Goal: Information Seeking & Learning: Learn about a topic

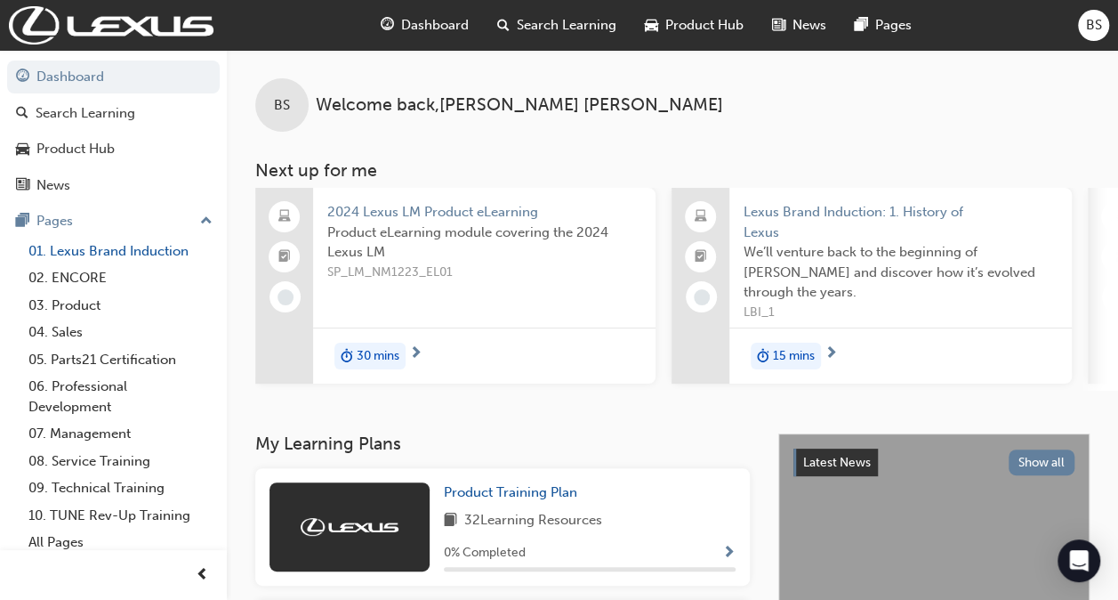
click at [128, 242] on link "01. Lexus Brand Induction" at bounding box center [120, 252] width 198 height 28
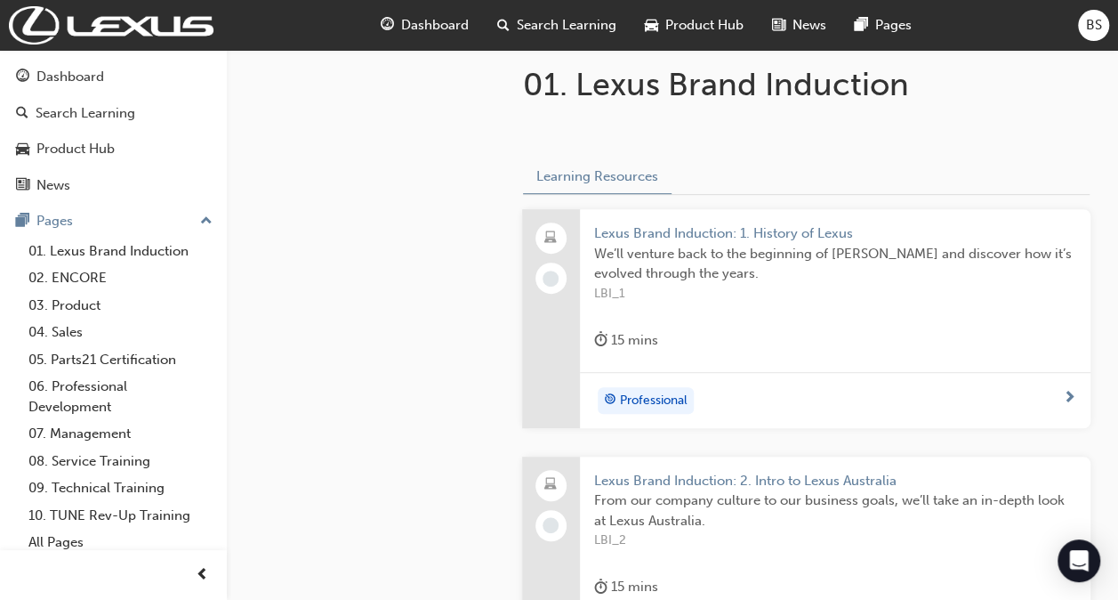
scroll to position [318, 0]
click at [628, 336] on div "15 mins" at bounding box center [626, 339] width 64 height 22
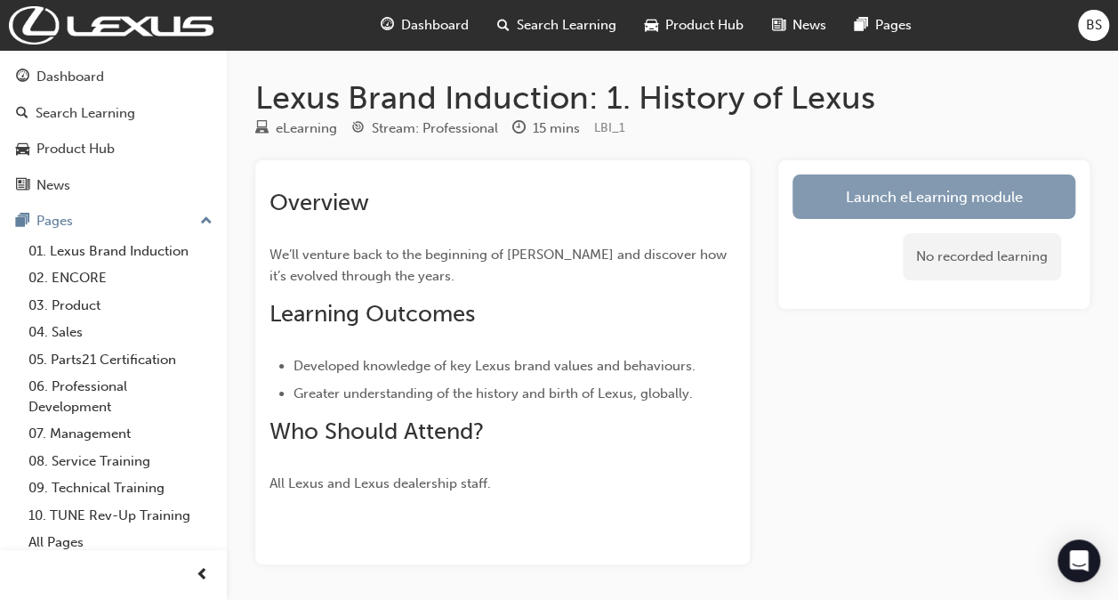
click at [913, 203] on link "Launch eLearning module" at bounding box center [934, 196] width 283 height 44
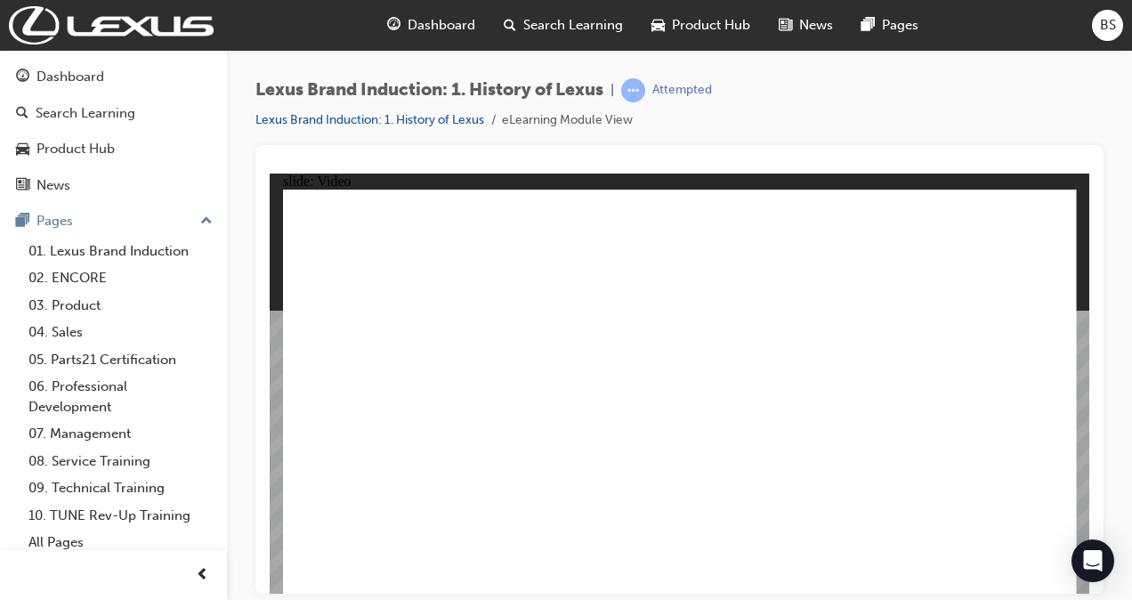
type input "110"
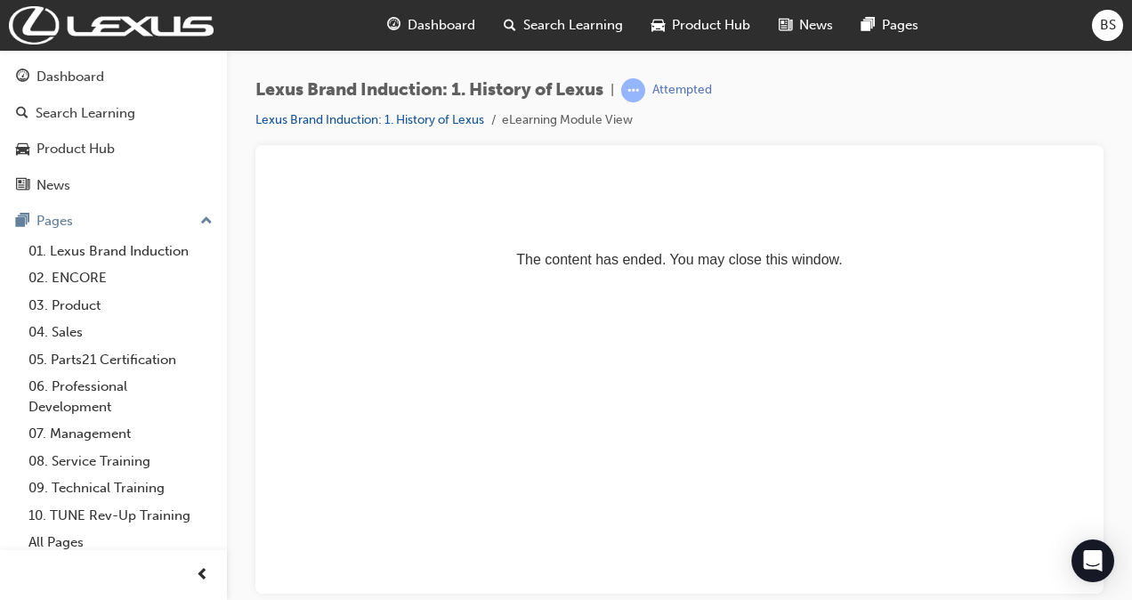
click at [474, 256] on p "The content has ended. You may close this window." at bounding box center [679, 227] width 805 height 80
click at [310, 125] on link "Lexus Brand Induction: 1. History of Lexus" at bounding box center [369, 119] width 229 height 15
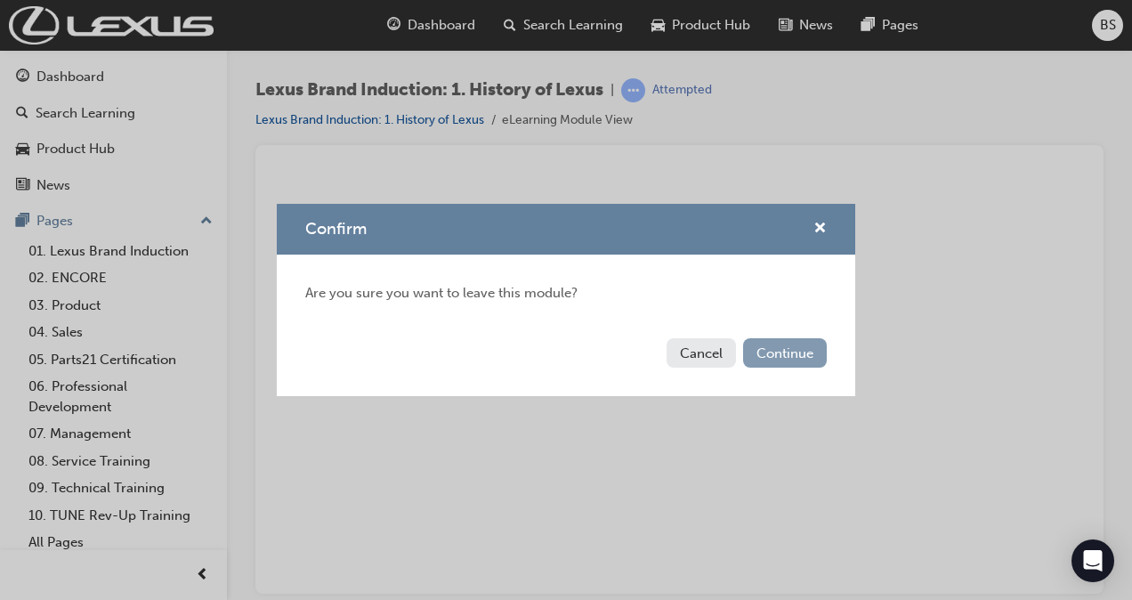
click at [804, 345] on button "Continue" at bounding box center [785, 352] width 84 height 29
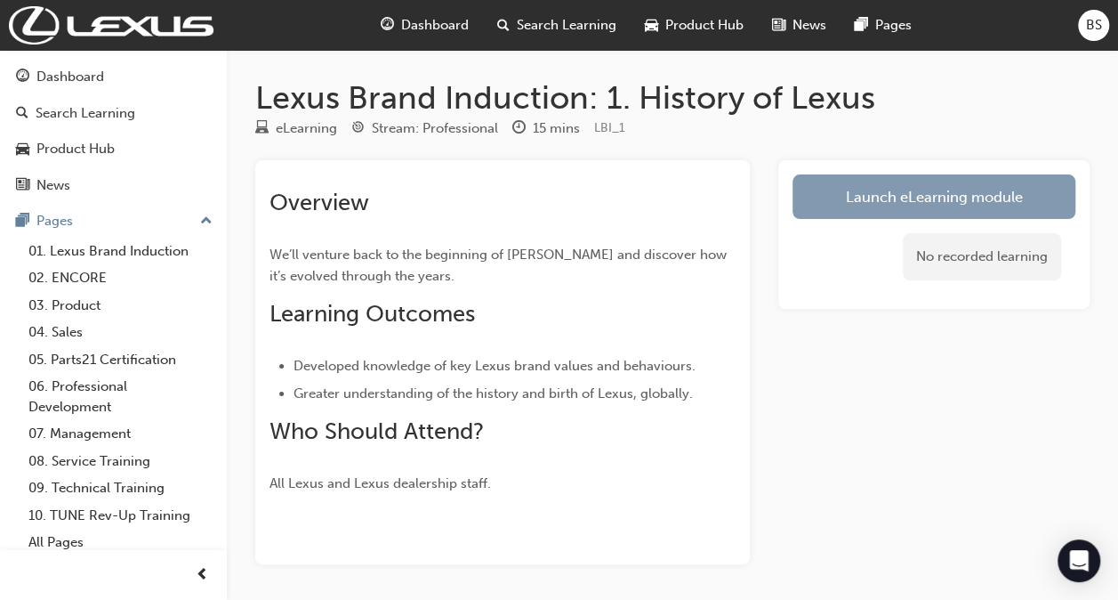
click at [942, 210] on link "Launch eLearning module" at bounding box center [934, 196] width 283 height 44
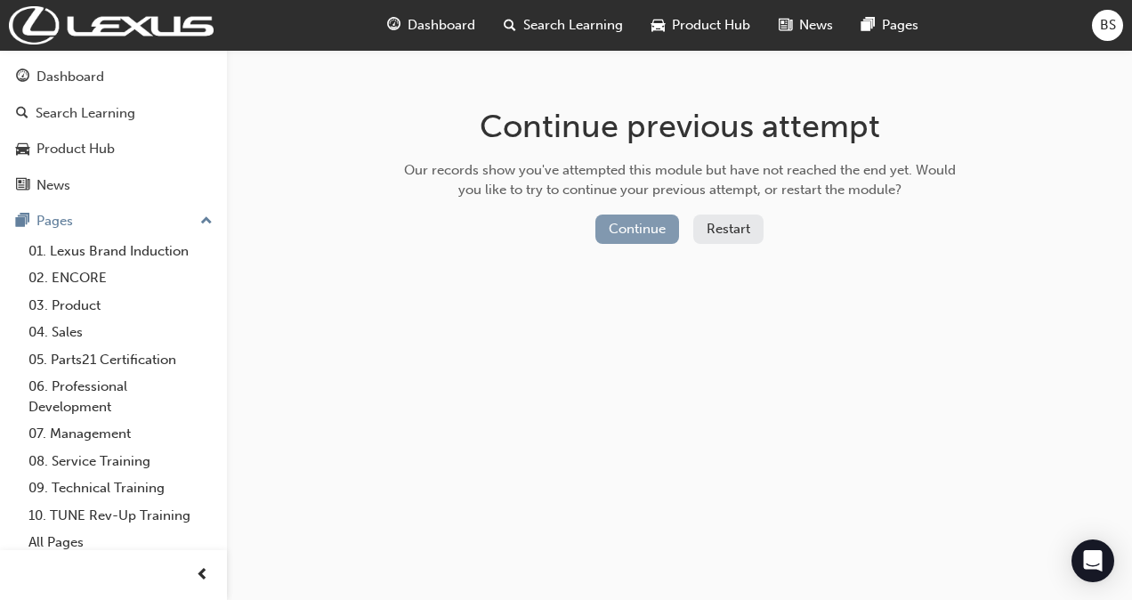
click at [644, 225] on button "Continue" at bounding box center [637, 228] width 84 height 29
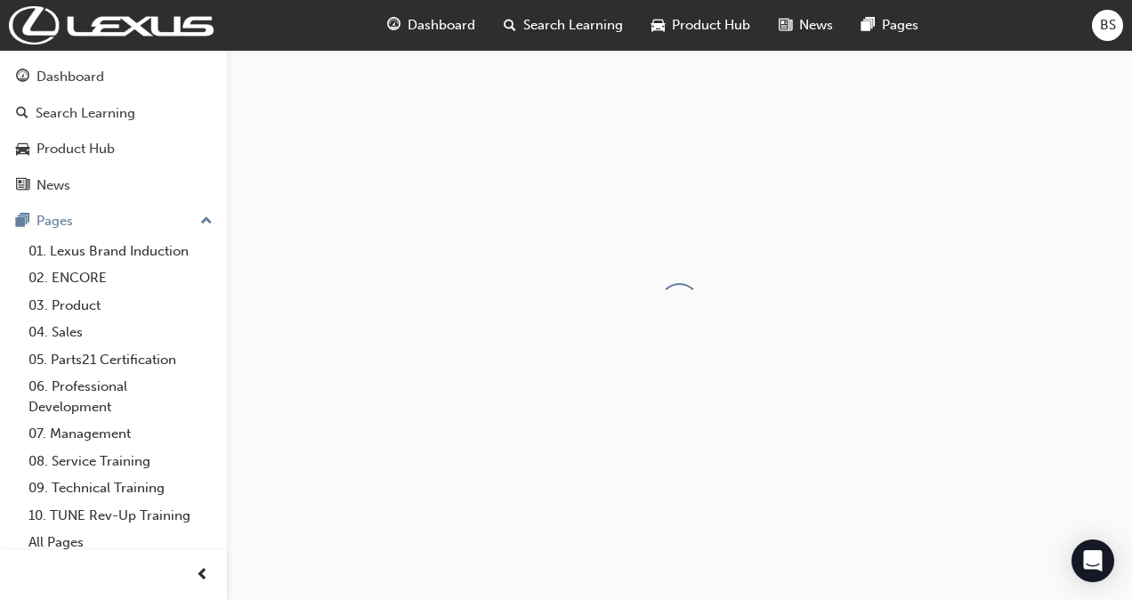
click at [733, 376] on div at bounding box center [679, 302] width 905 height 505
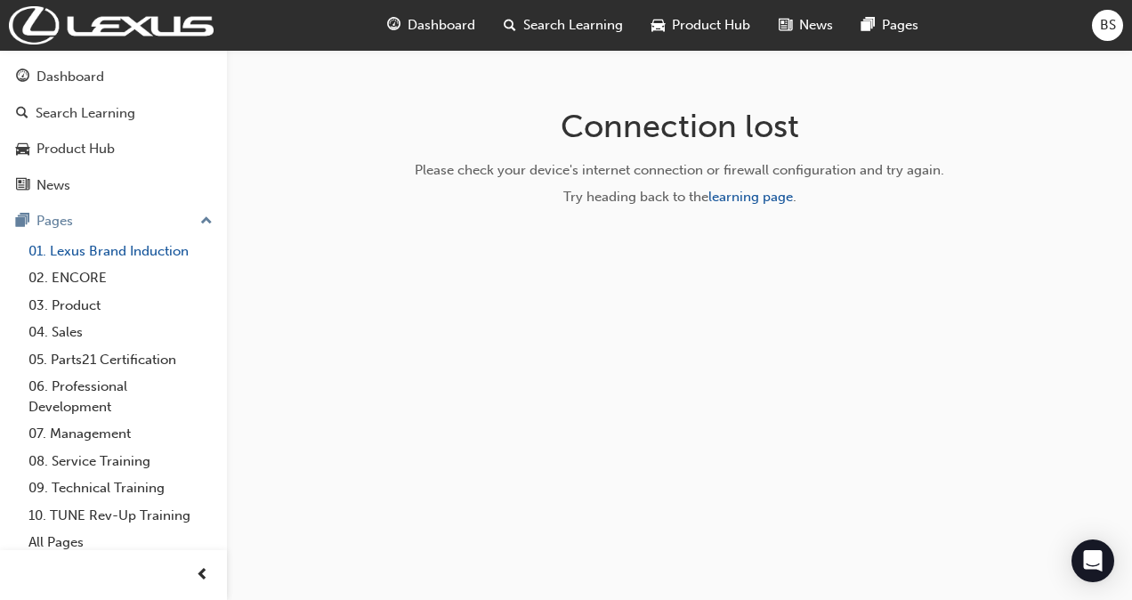
click at [133, 246] on link "01. Lexus Brand Induction" at bounding box center [120, 252] width 198 height 28
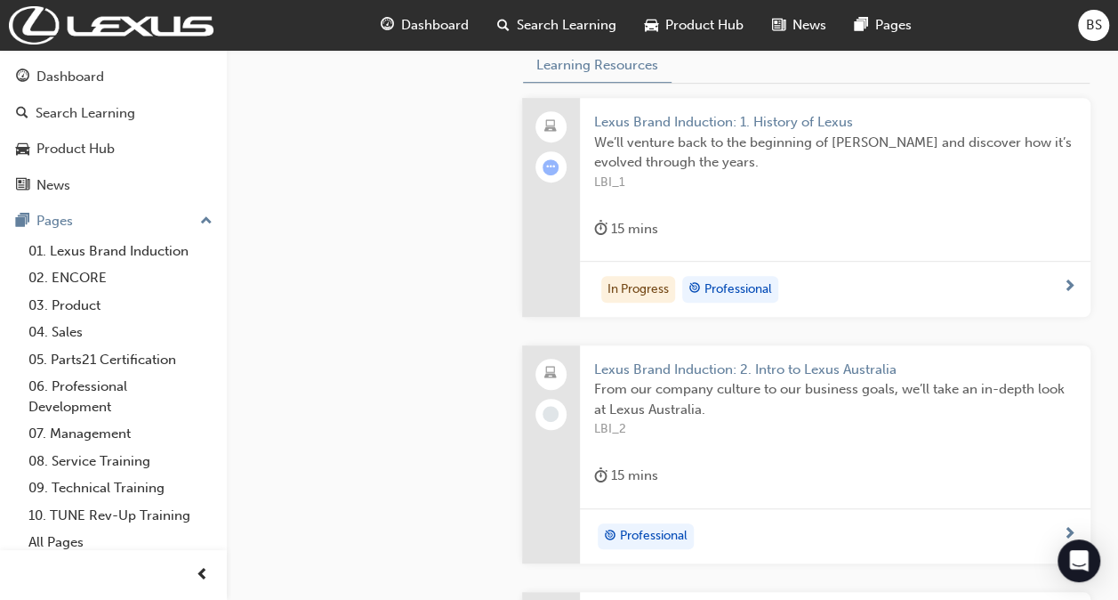
scroll to position [431, 0]
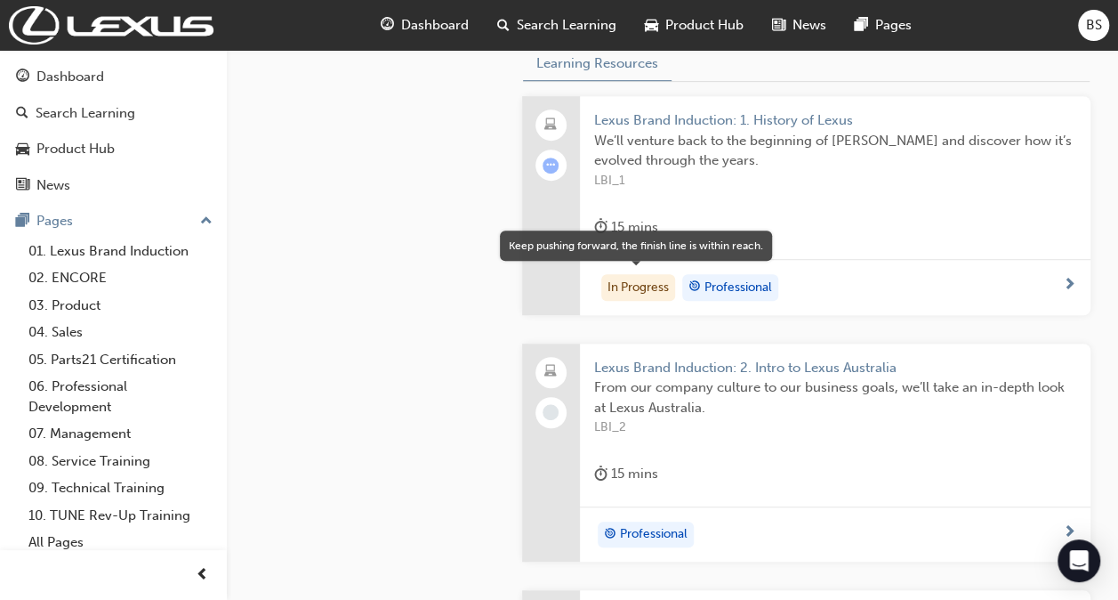
click at [630, 284] on div "In Progress" at bounding box center [638, 287] width 74 height 27
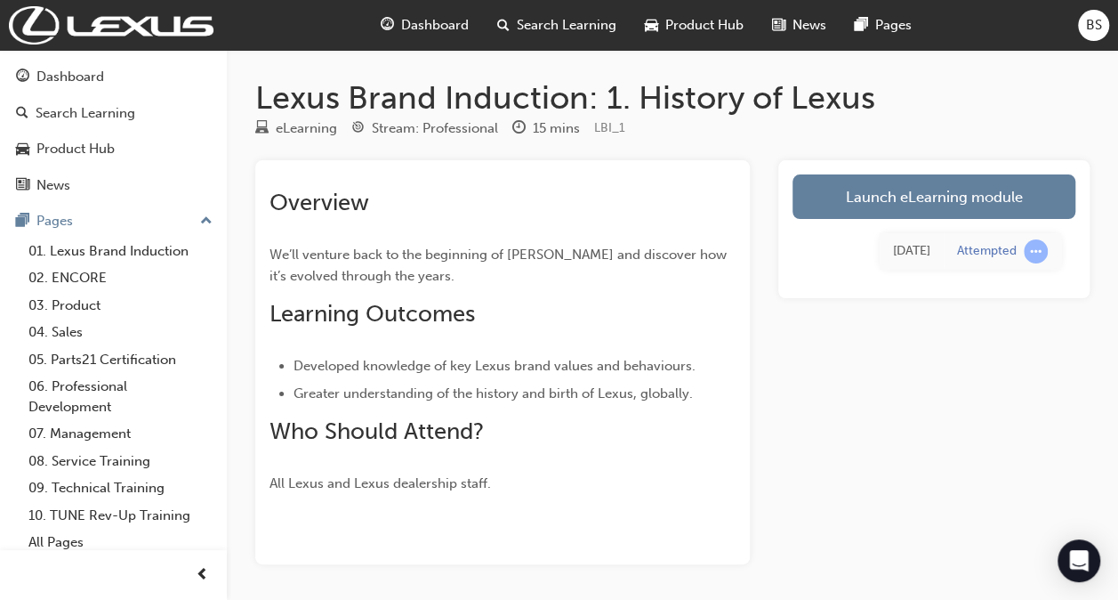
scroll to position [66, 0]
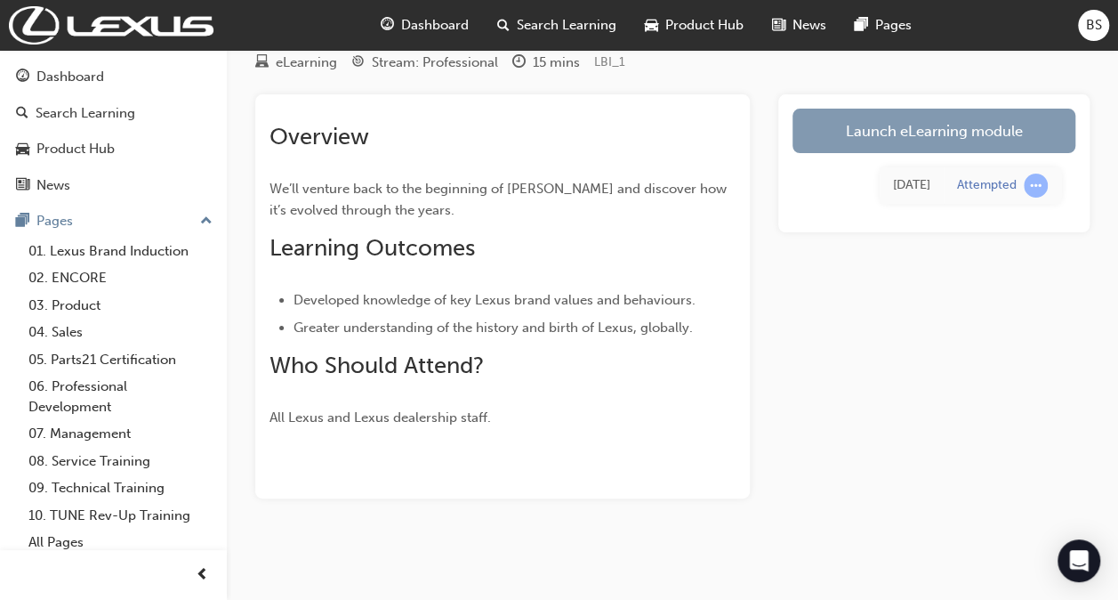
click at [887, 135] on link "Launch eLearning module" at bounding box center [934, 131] width 283 height 44
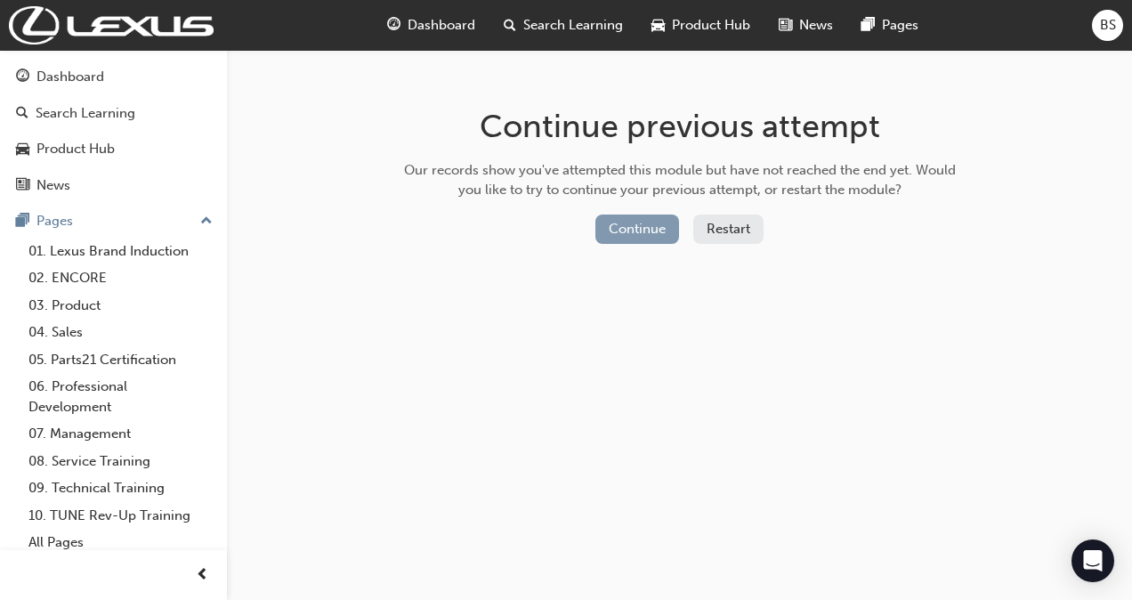
click at [633, 222] on button "Continue" at bounding box center [637, 228] width 84 height 29
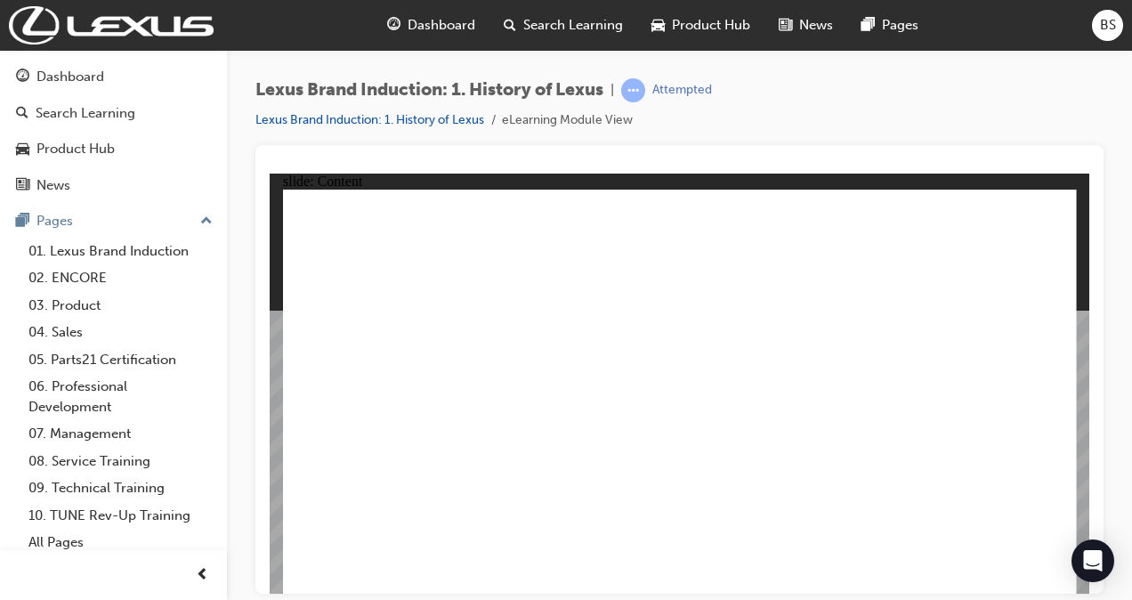
type input "33"
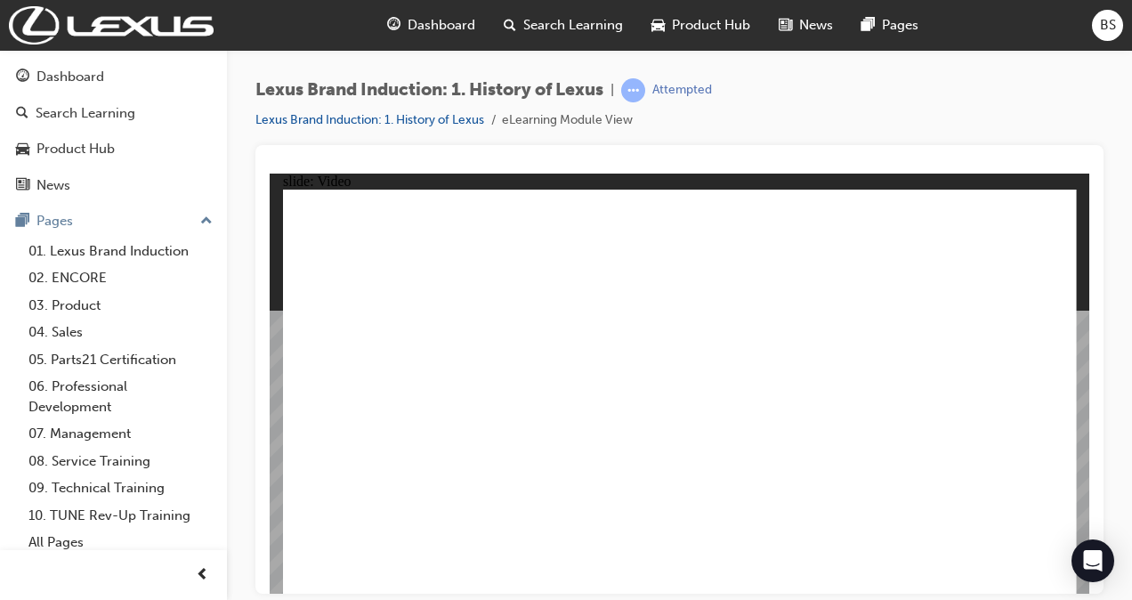
type input "119"
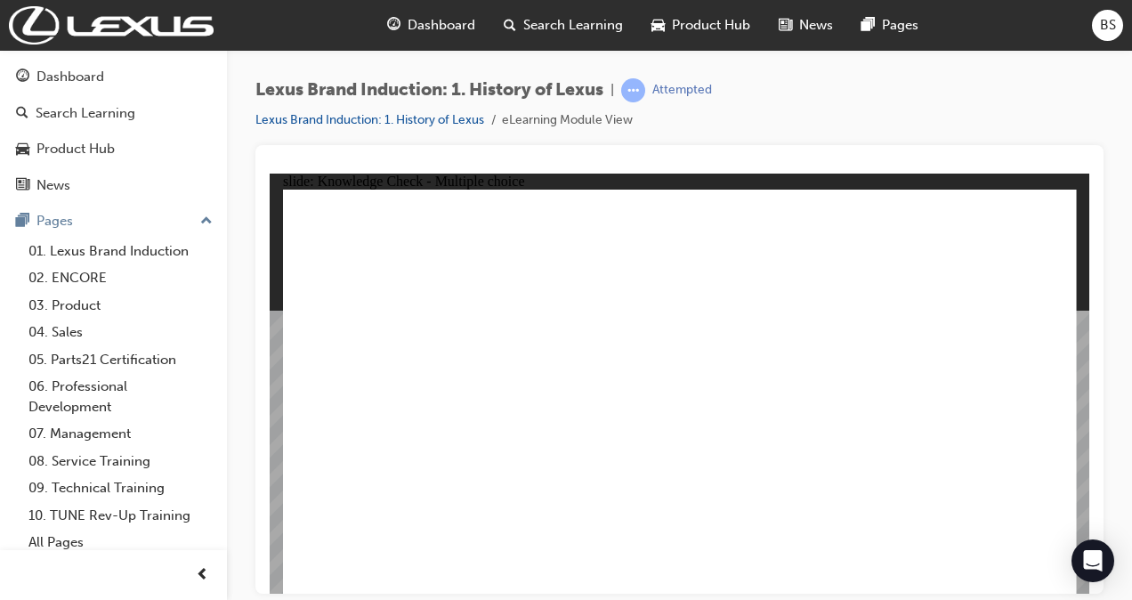
radio input "true"
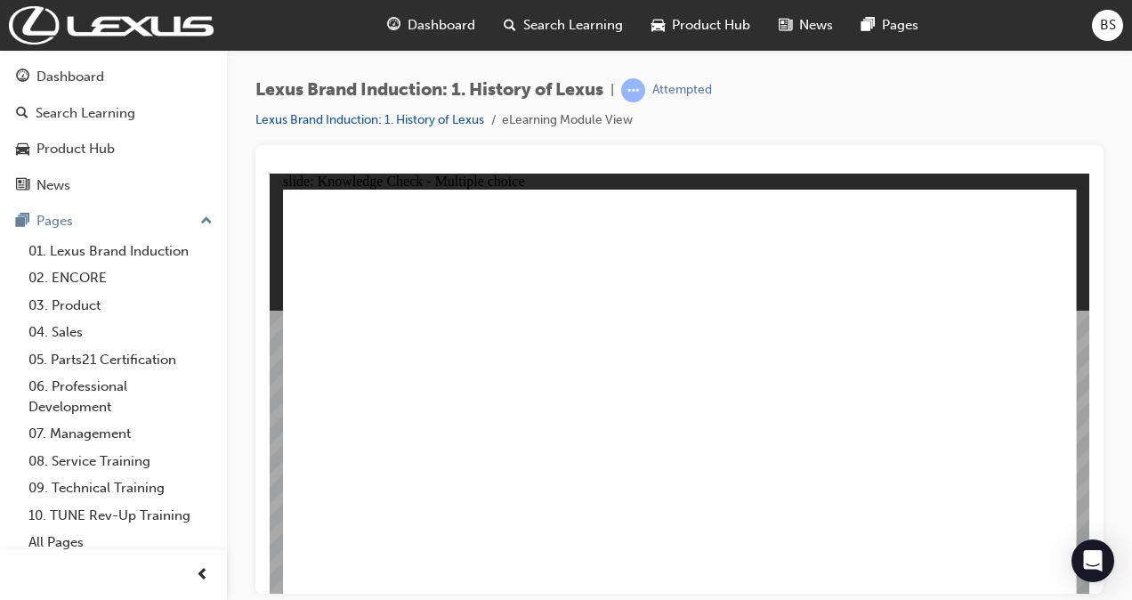
radio input "true"
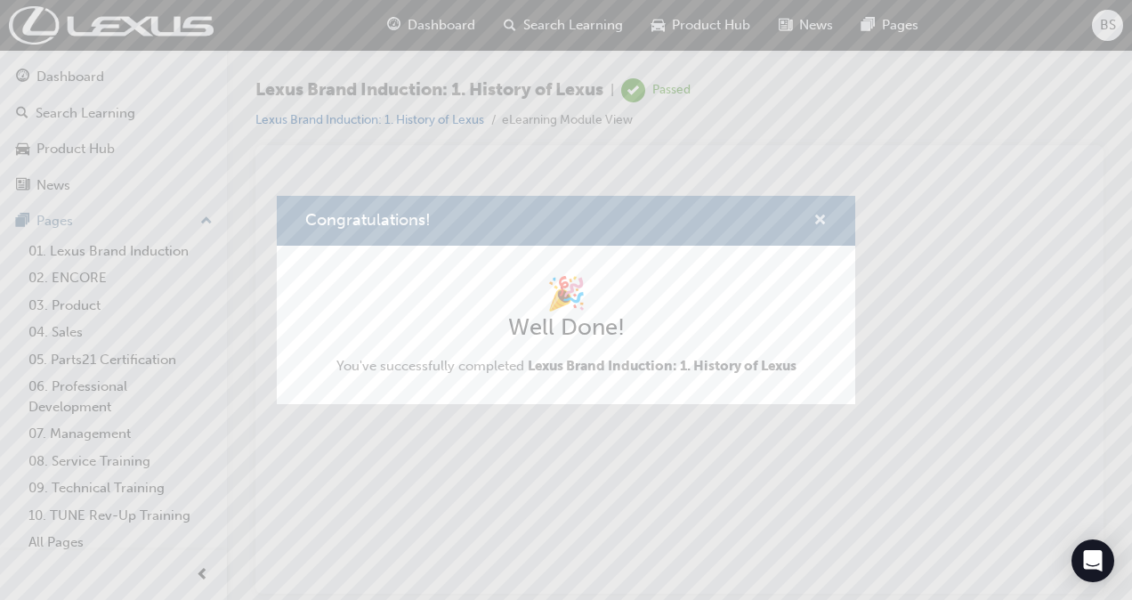
click at [820, 222] on span "cross-icon" at bounding box center [819, 222] width 13 height 16
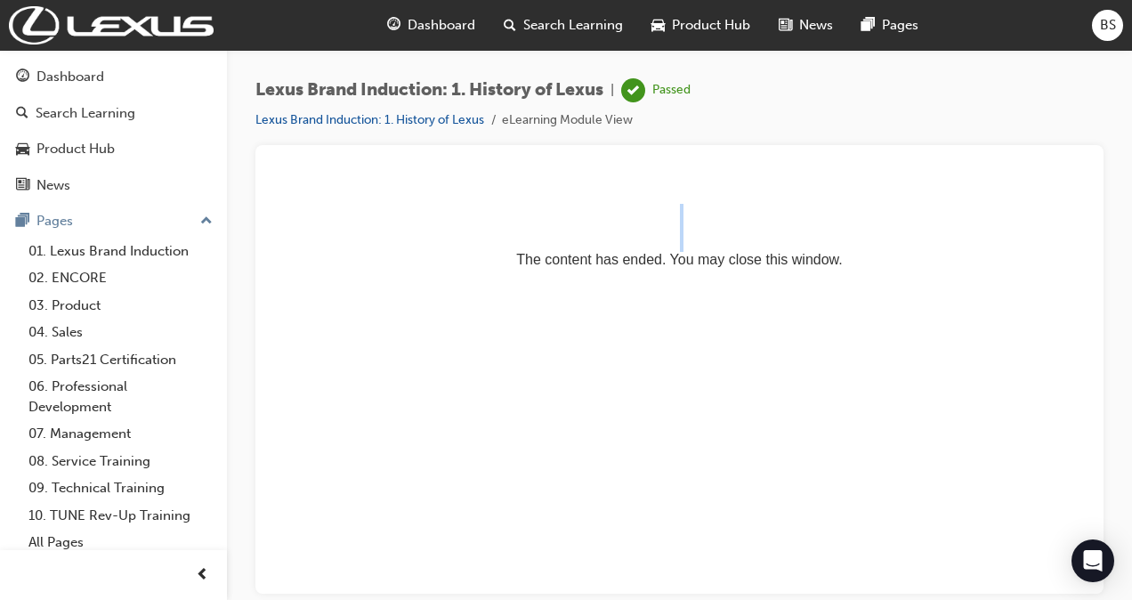
drag, startPoint x: 518, startPoint y: 224, endPoint x: 457, endPoint y: 343, distance: 133.7
click at [457, 281] on html "The content has ended. You may close this window." at bounding box center [679, 227] width 819 height 109
